Goal: Information Seeking & Learning: Find specific fact

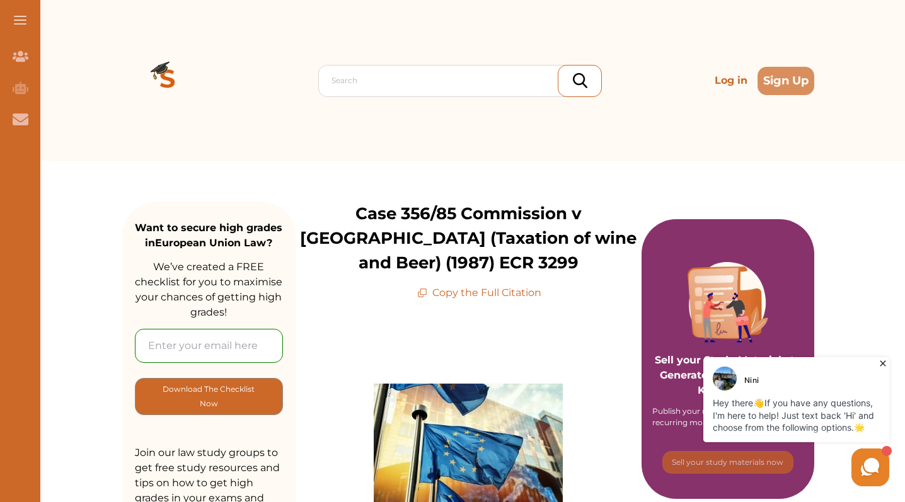
click at [485, 98] on div "Search Log in Sign Up" at bounding box center [468, 80] width 692 height 161
click at [480, 88] on div at bounding box center [462, 81] width 263 height 18
click at [469, 78] on div at bounding box center [462, 81] width 263 height 18
copy div
click at [587, 83] on div at bounding box center [580, 81] width 44 height 32
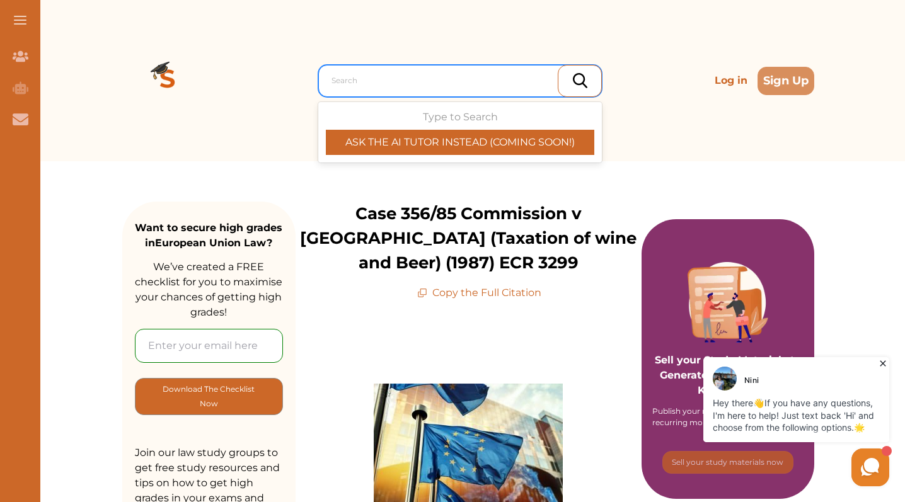
click at [463, 78] on div at bounding box center [462, 81] width 263 height 18
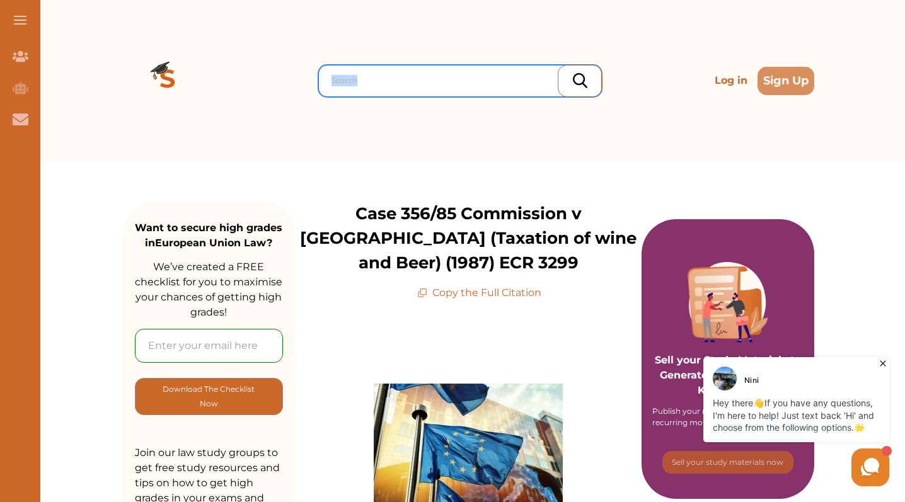
click at [337, 79] on div "Search" at bounding box center [462, 80] width 263 height 11
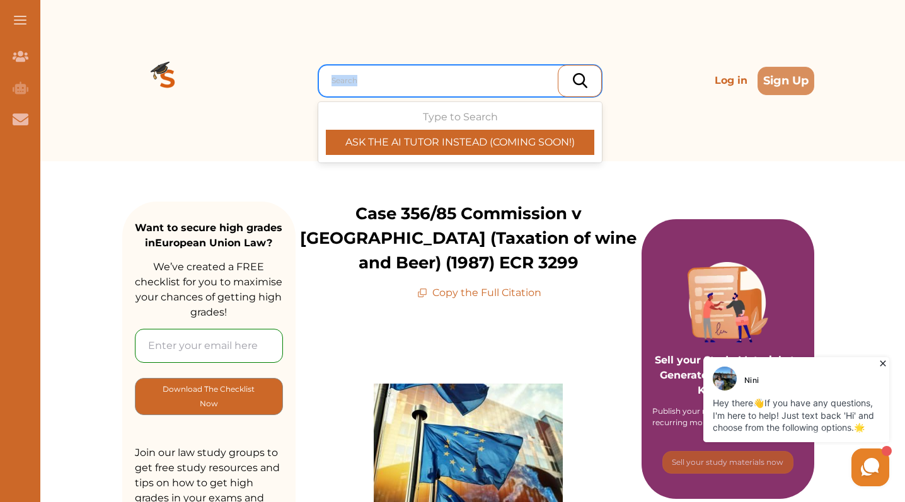
click at [342, 76] on div "Search" at bounding box center [462, 80] width 263 height 11
click at [335, 80] on div "Search" at bounding box center [462, 80] width 263 height 11
